Goal: Task Accomplishment & Management: Manage account settings

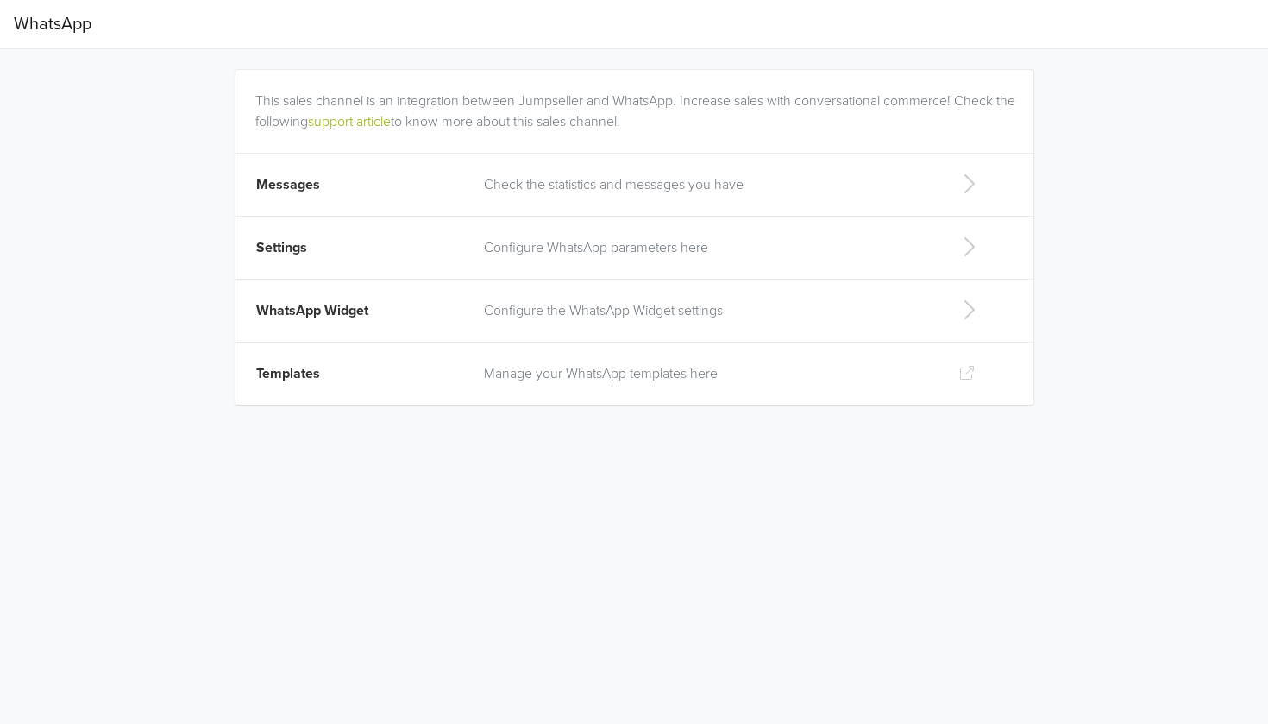
click at [659, 322] on td "Configure the WhatsApp Widget settings" at bounding box center [708, 310] width 468 height 63
select select "rb"
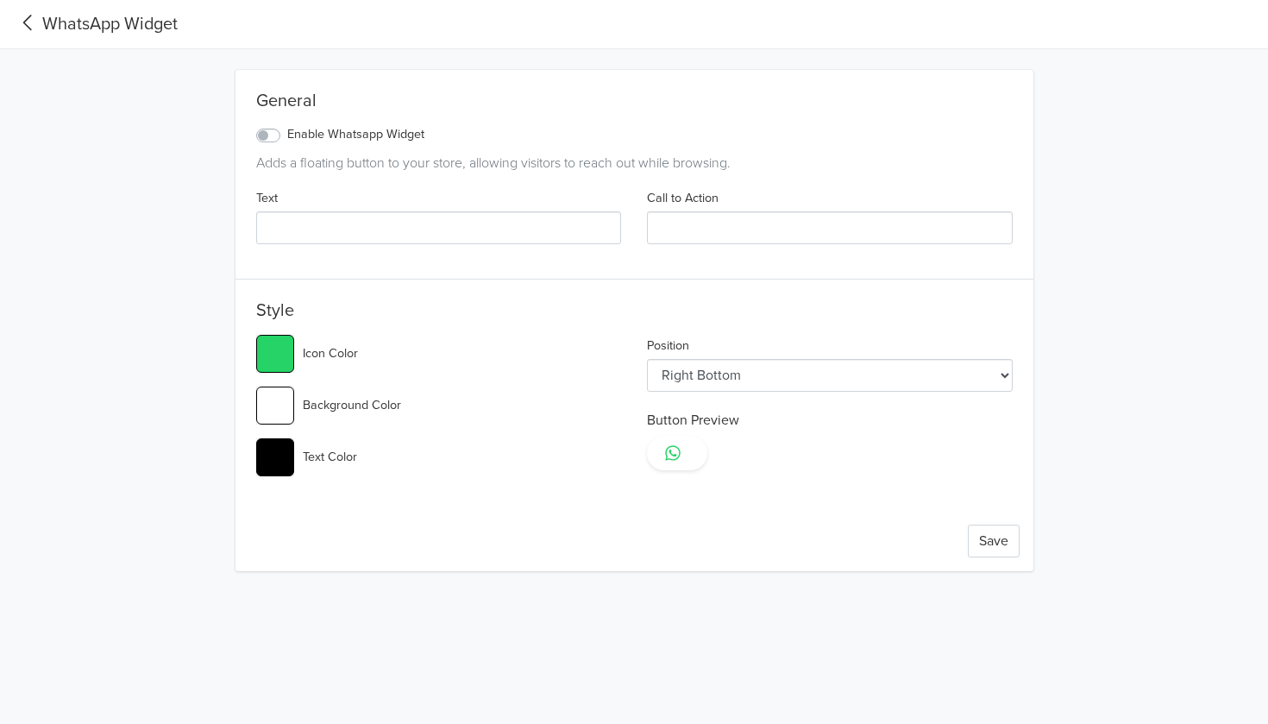
type input "#25d366"
type input "HOLA"
type input "LLAMAR"
type input "#25d366"
click at [36, 21] on icon at bounding box center [28, 22] width 28 height 23
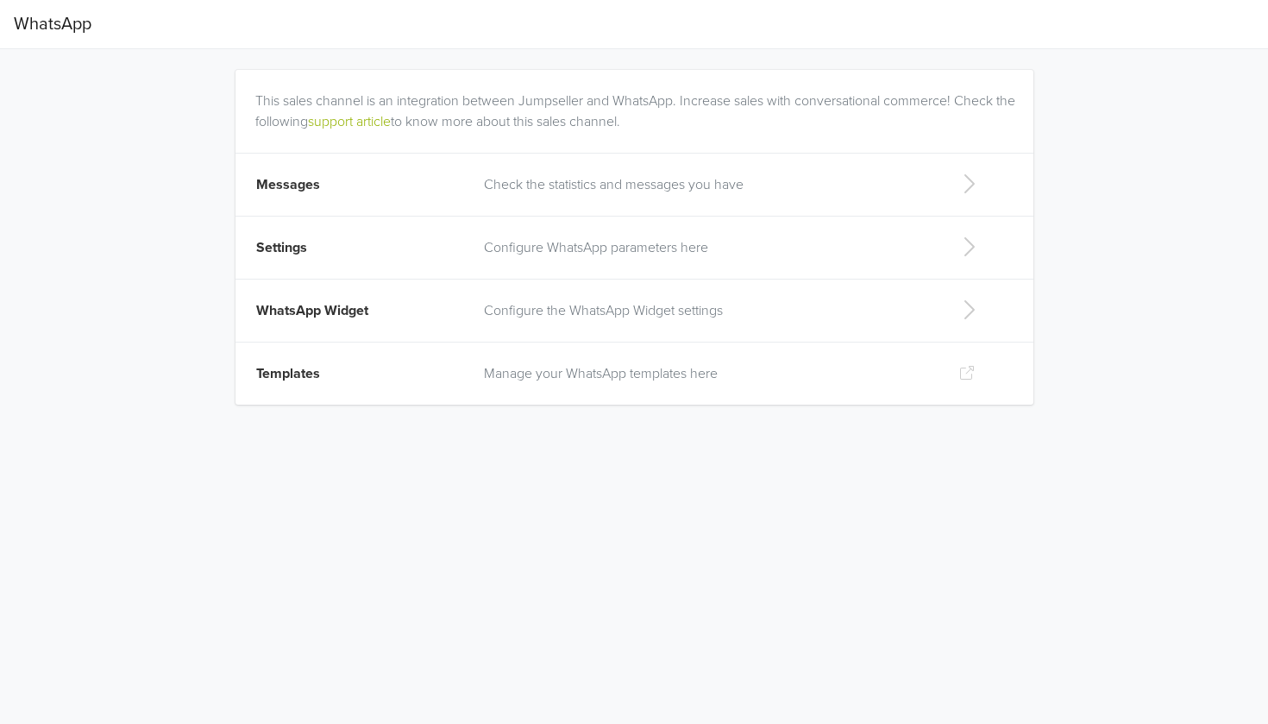
select select "rb"
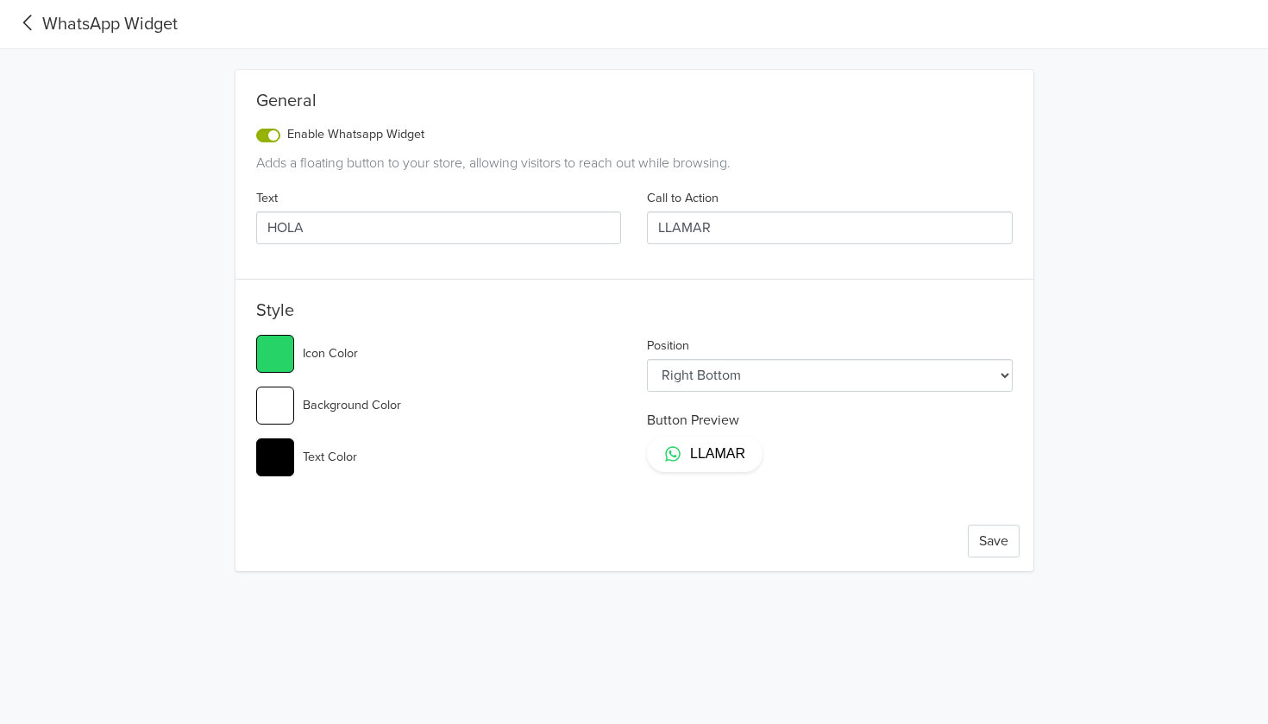
type input "#25d366"
